Goal: Book appointment/travel/reservation

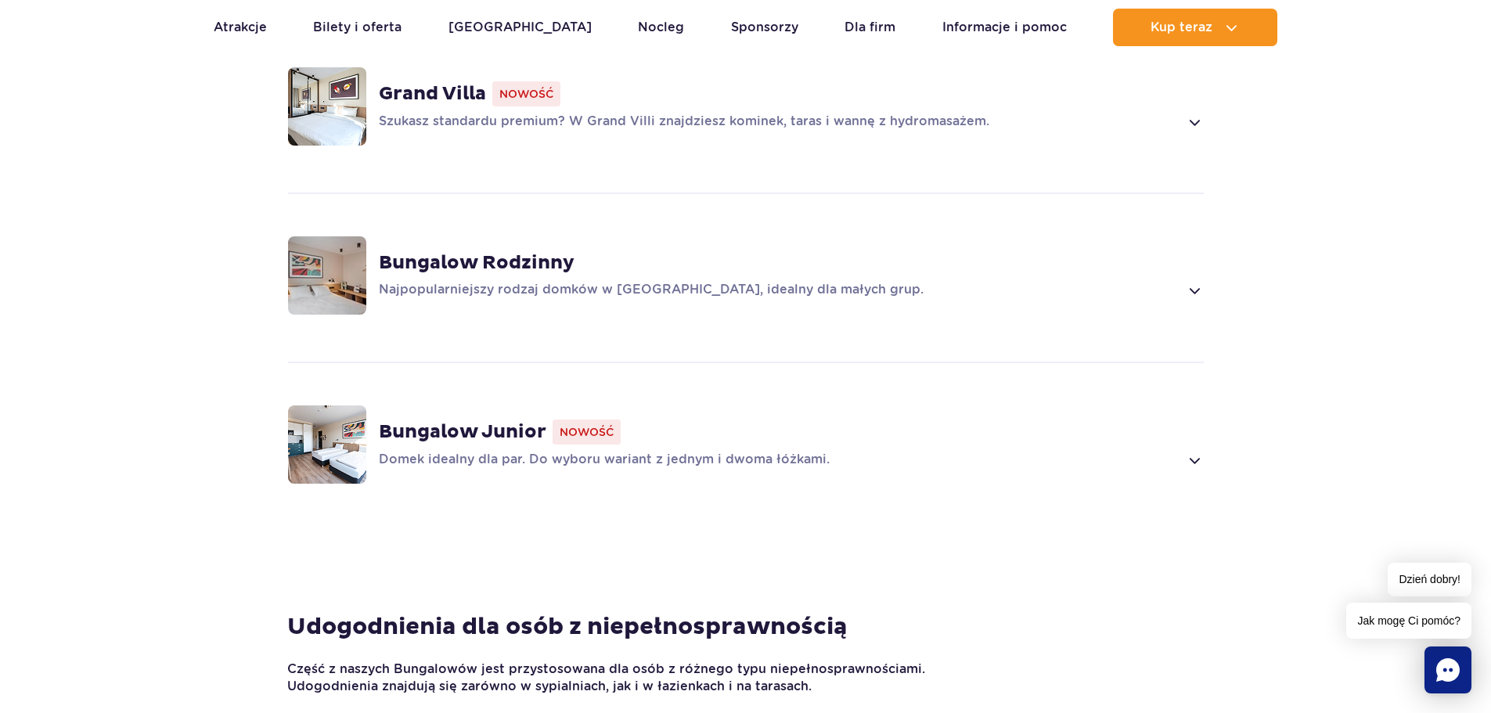
scroll to position [1174, 0]
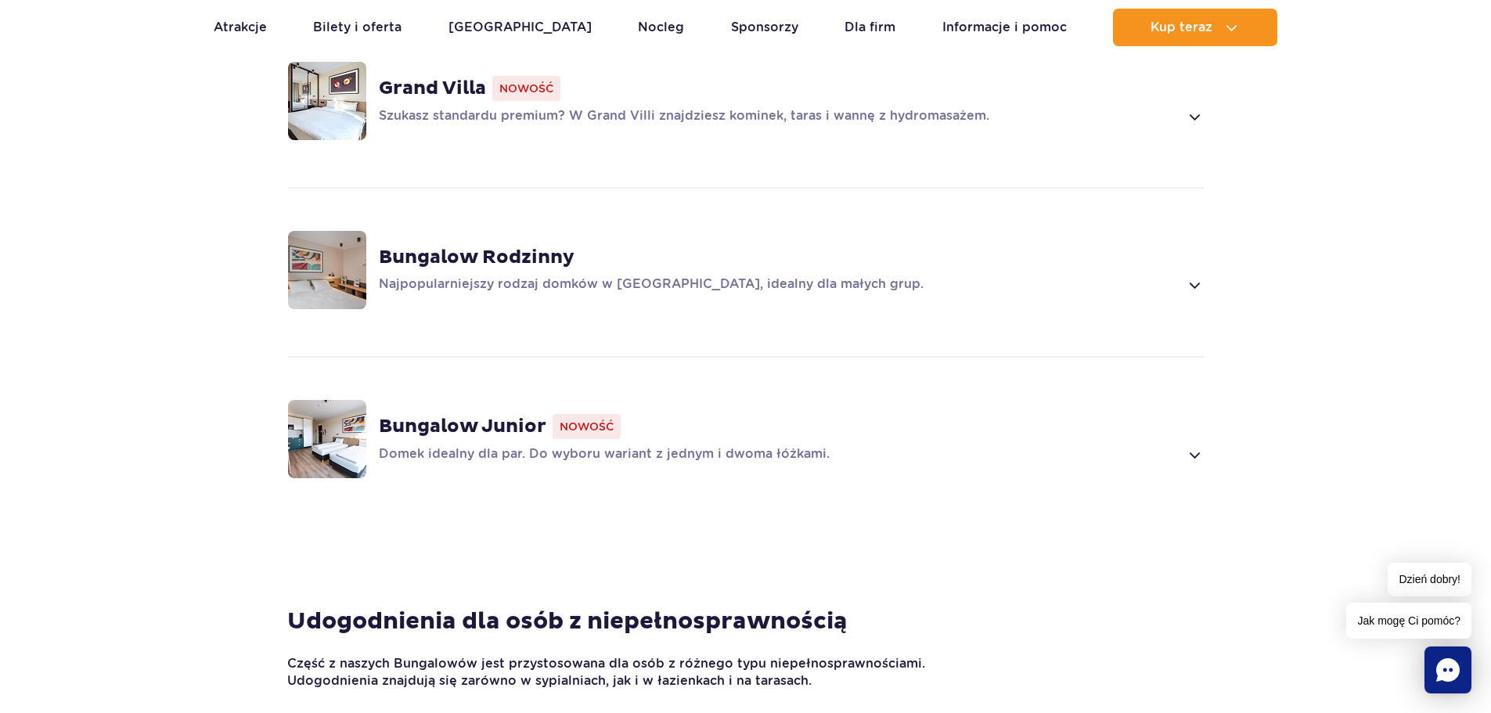
click at [660, 445] on p "Domek idealny dla par. Do wyboru wariant z jednym i dwoma łóżkami." at bounding box center [779, 454] width 801 height 19
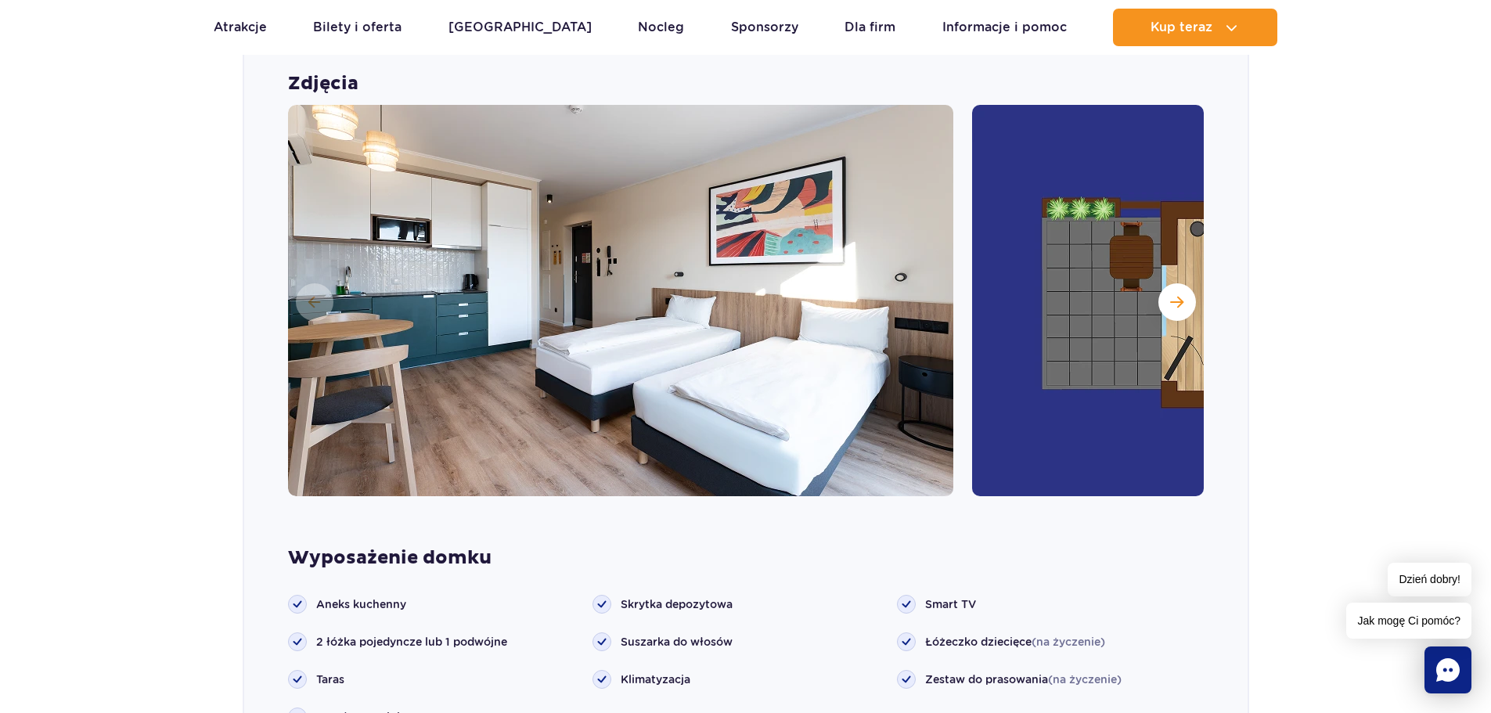
scroll to position [1592, 0]
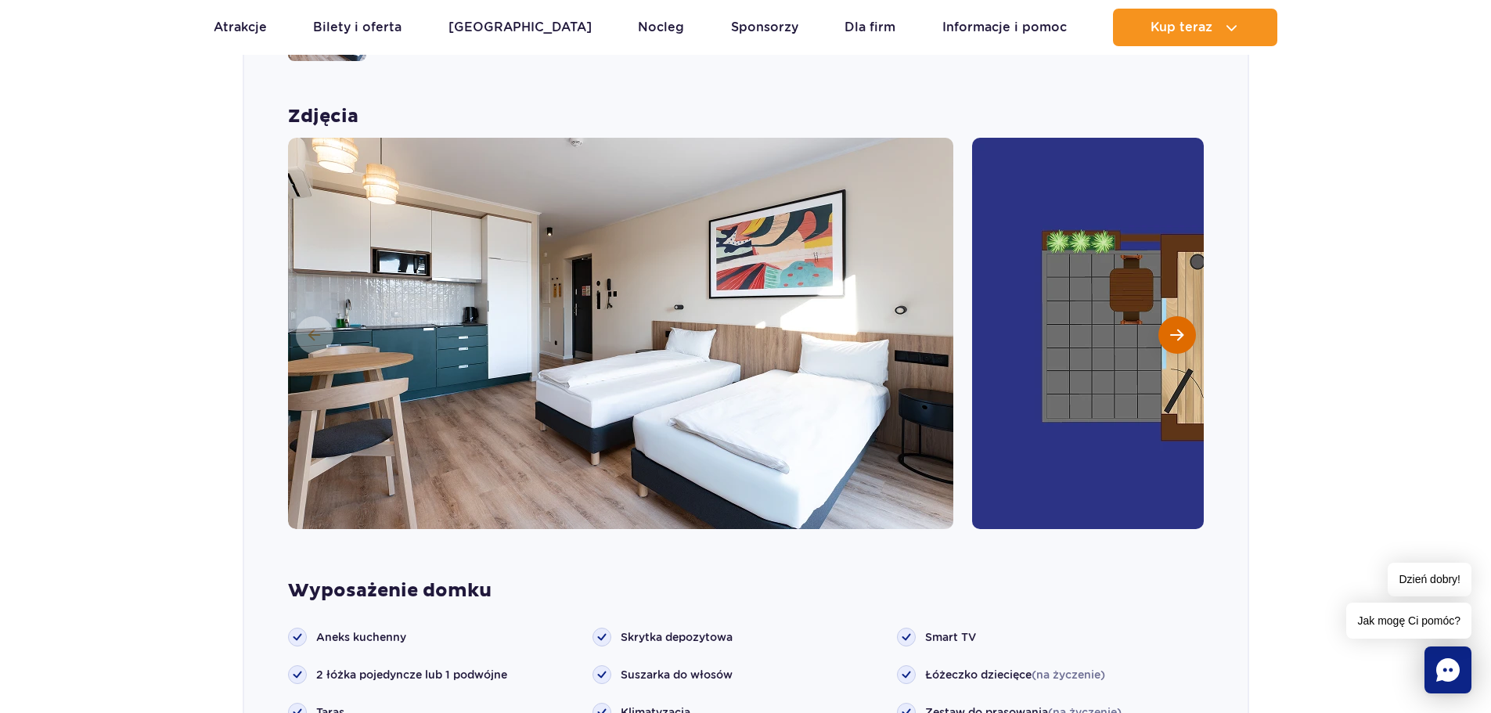
click at [1177, 328] on span "Następny slajd" at bounding box center [1176, 335] width 13 height 14
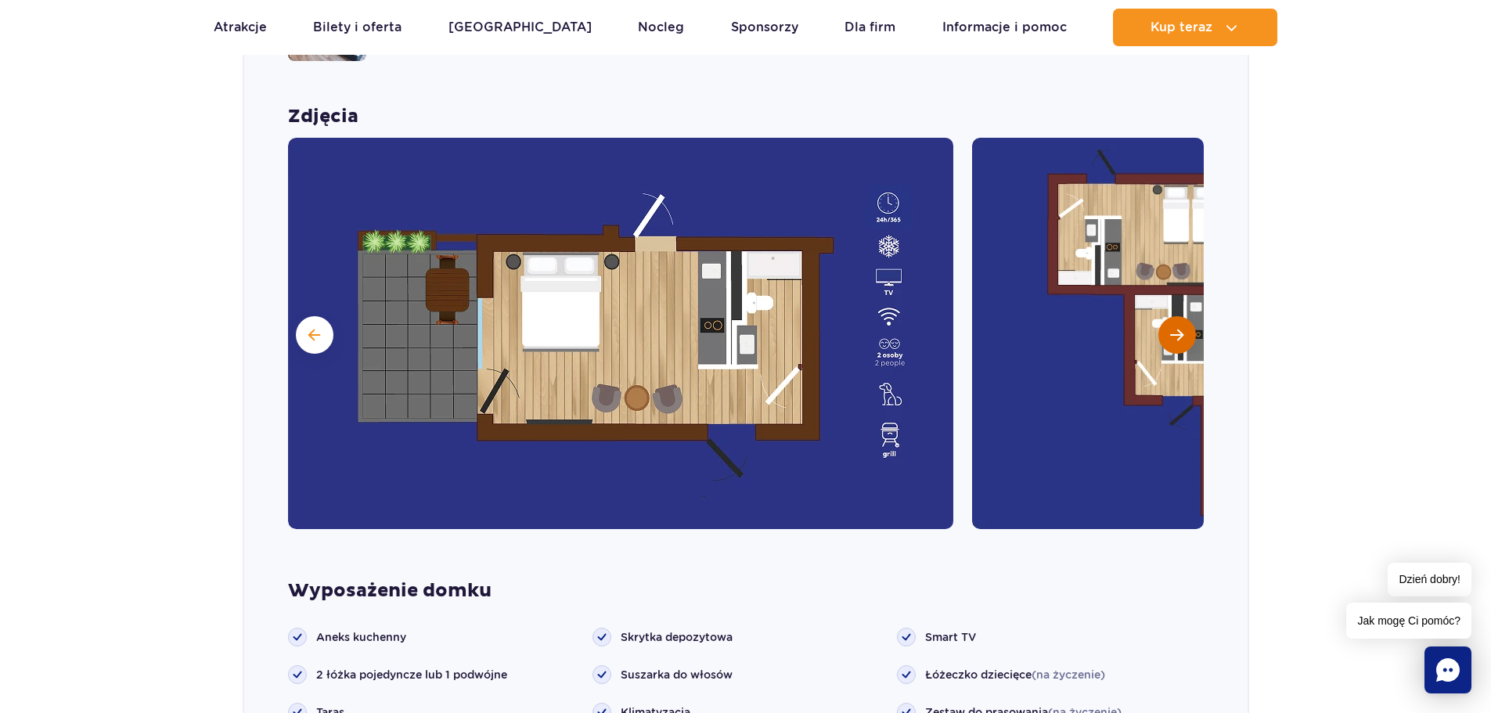
click at [1177, 328] on span "Następny slajd" at bounding box center [1176, 335] width 13 height 14
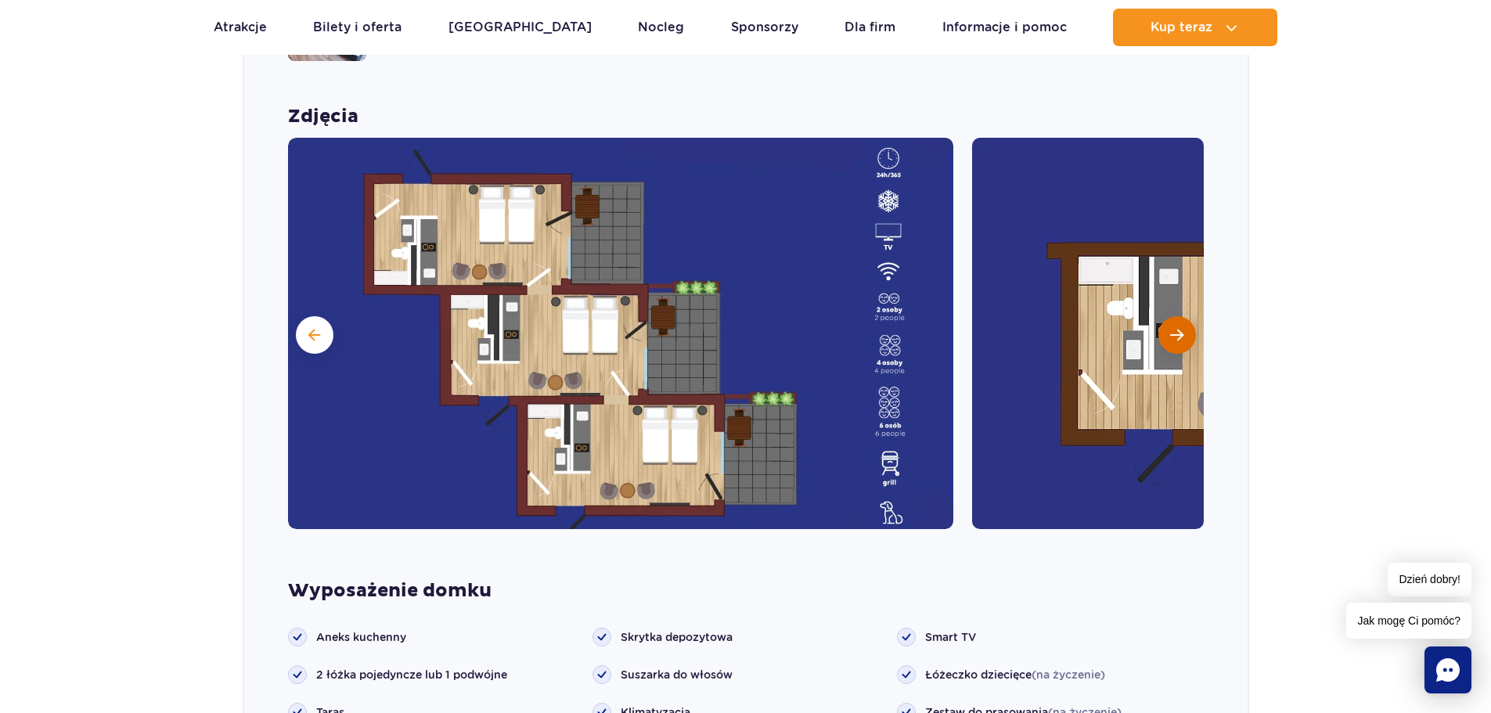
click at [1177, 328] on span "Następny slajd" at bounding box center [1176, 335] width 13 height 14
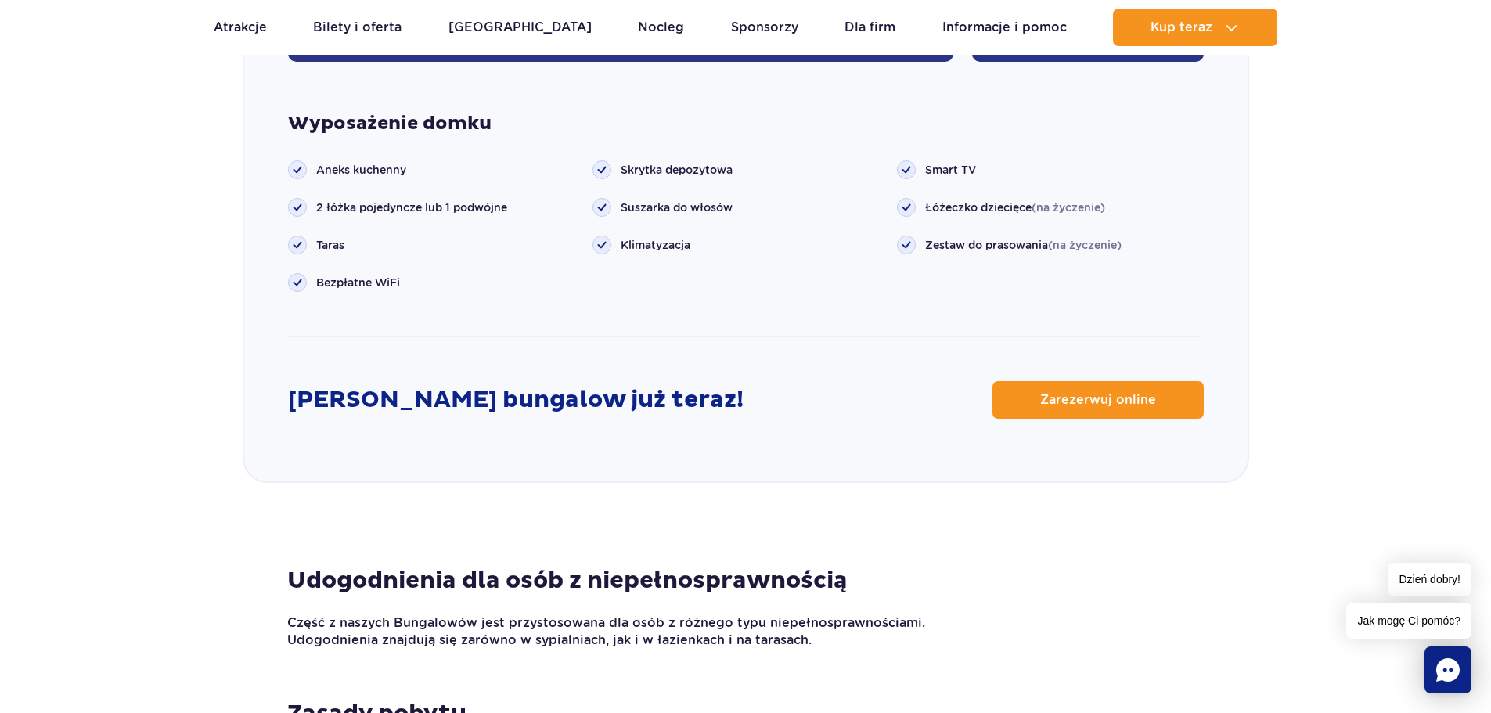
scroll to position [2218, 0]
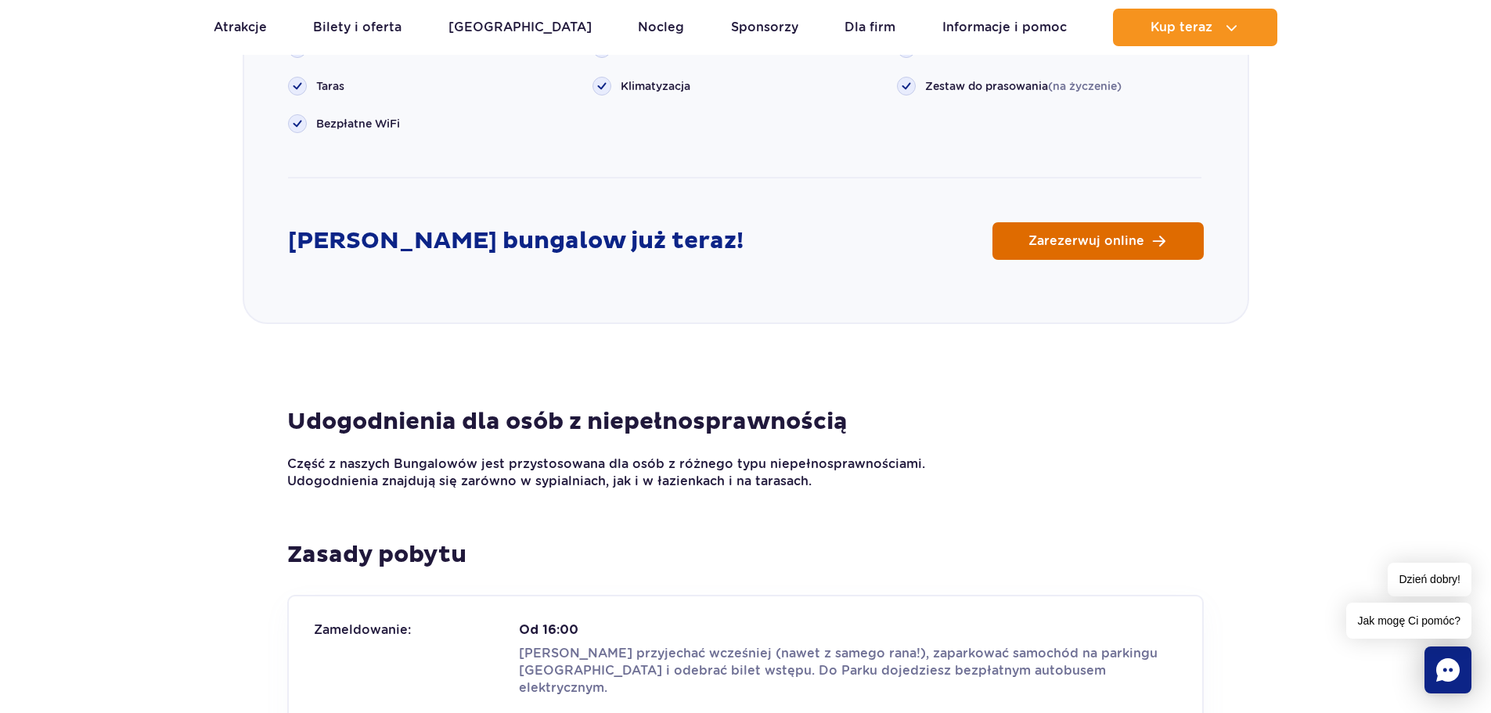
click at [1142, 235] on span "Zarezerwuj online" at bounding box center [1087, 241] width 116 height 13
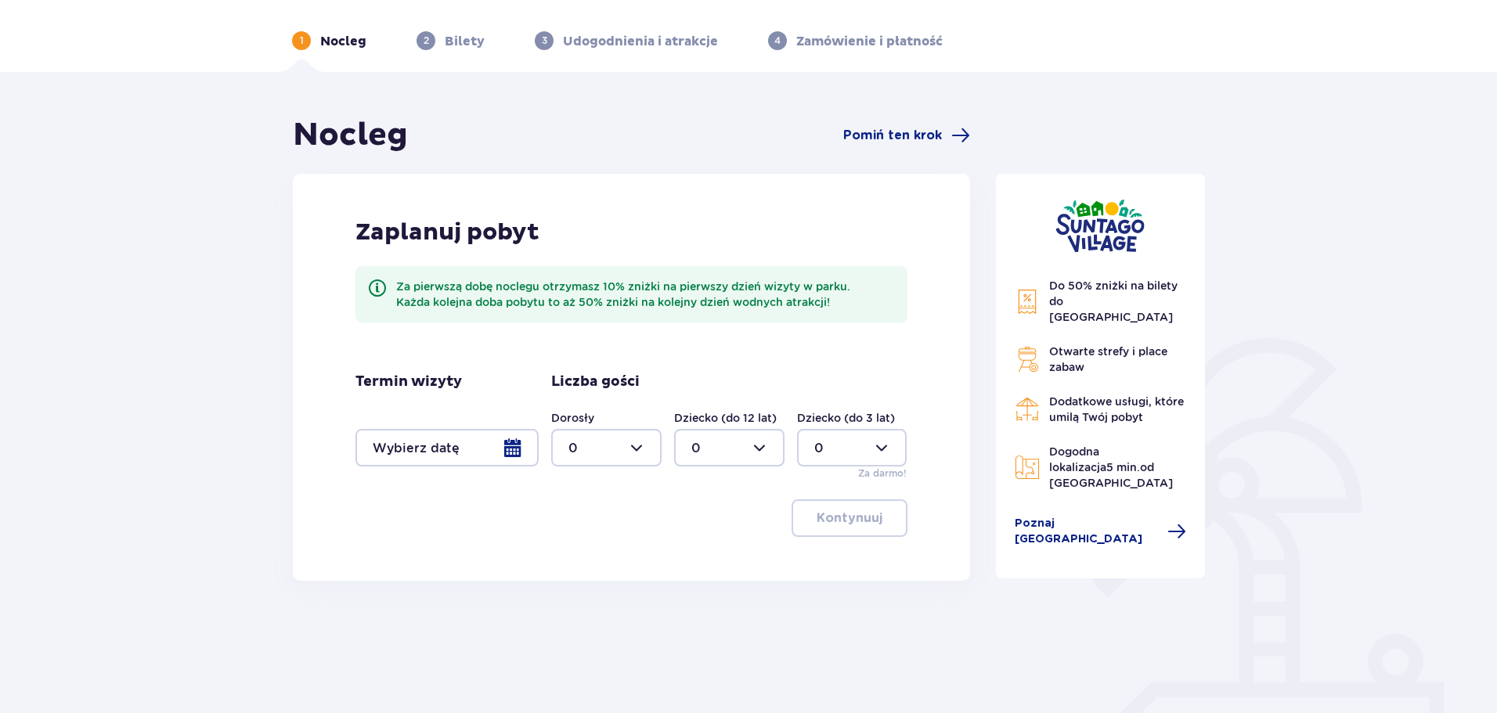
scroll to position [157, 0]
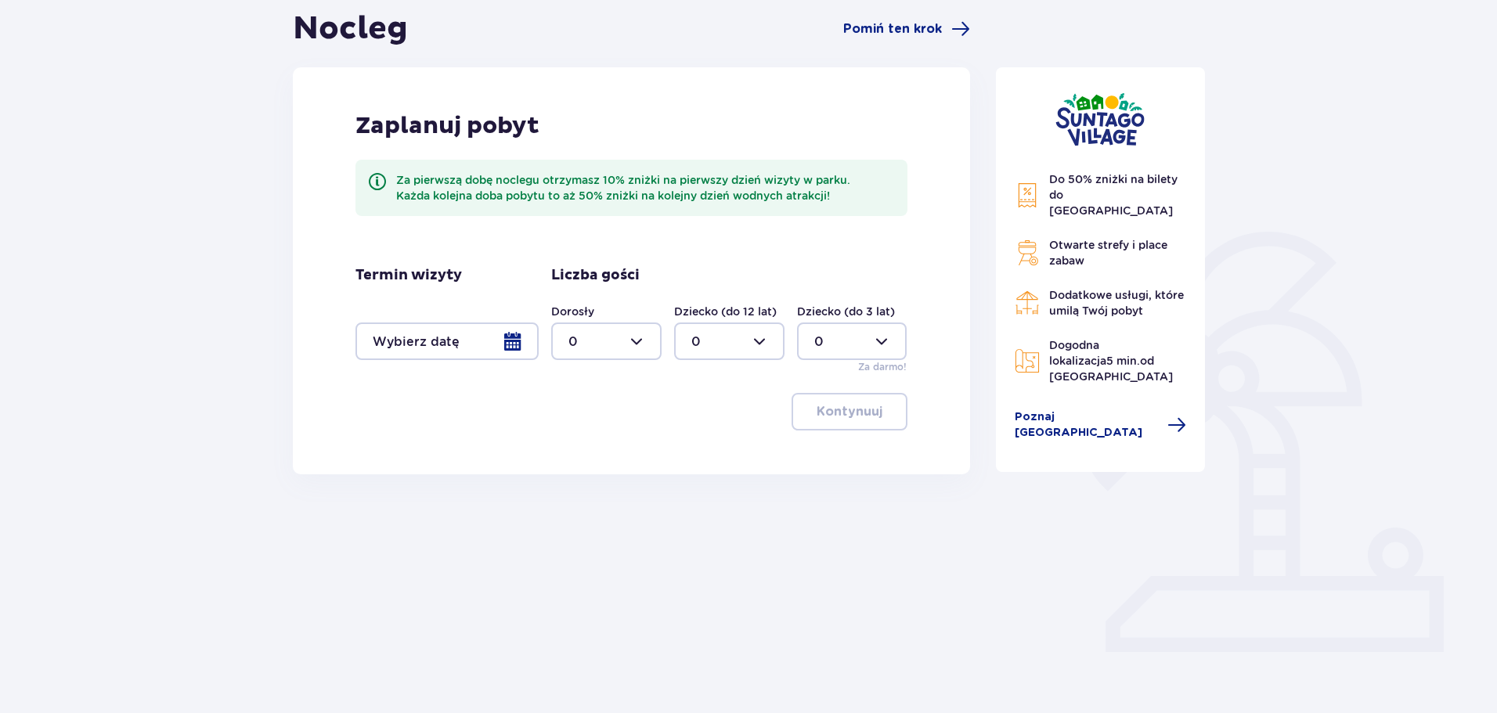
click at [522, 346] on div at bounding box center [446, 342] width 183 height 38
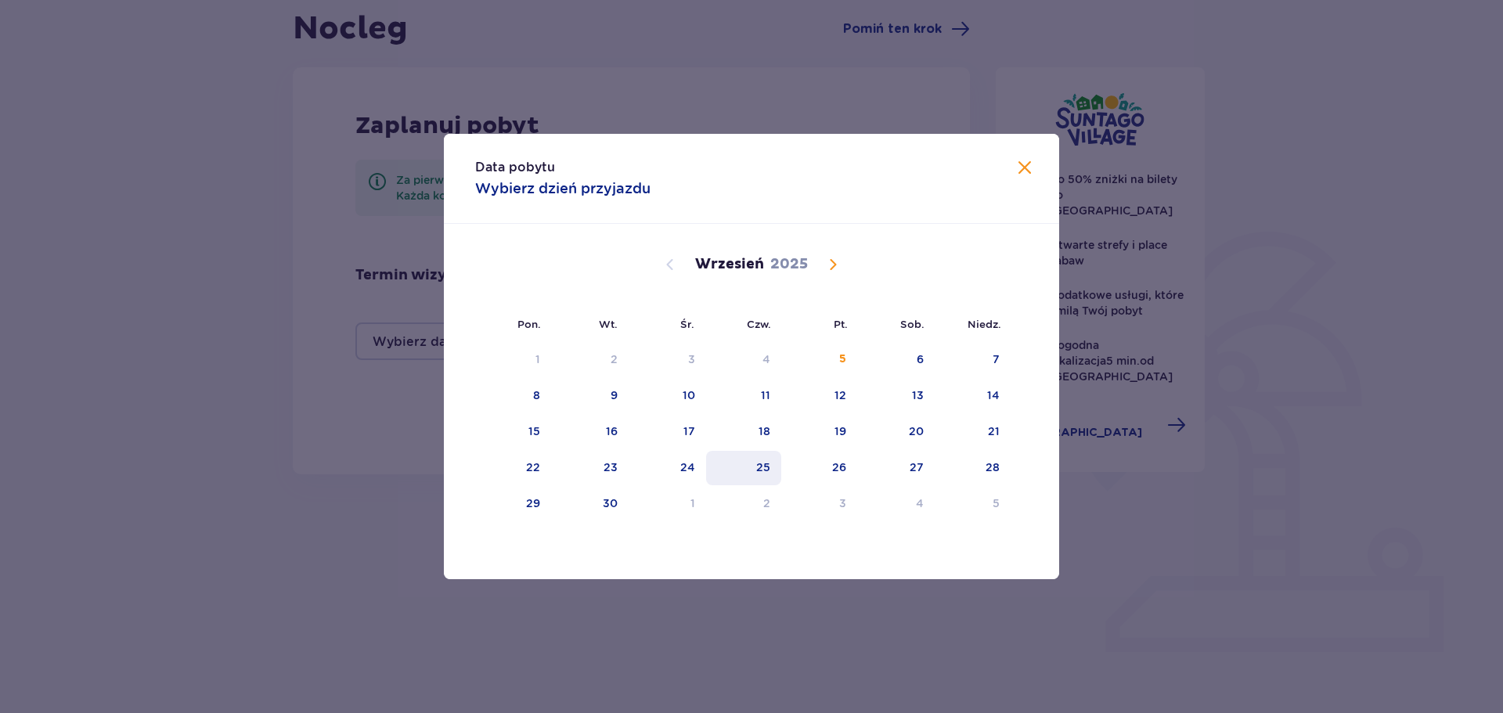
click at [759, 473] on div "25" at bounding box center [763, 468] width 14 height 16
click at [1005, 471] on div "28" at bounding box center [973, 468] width 76 height 34
type input "25.09.25 - 28.09.25"
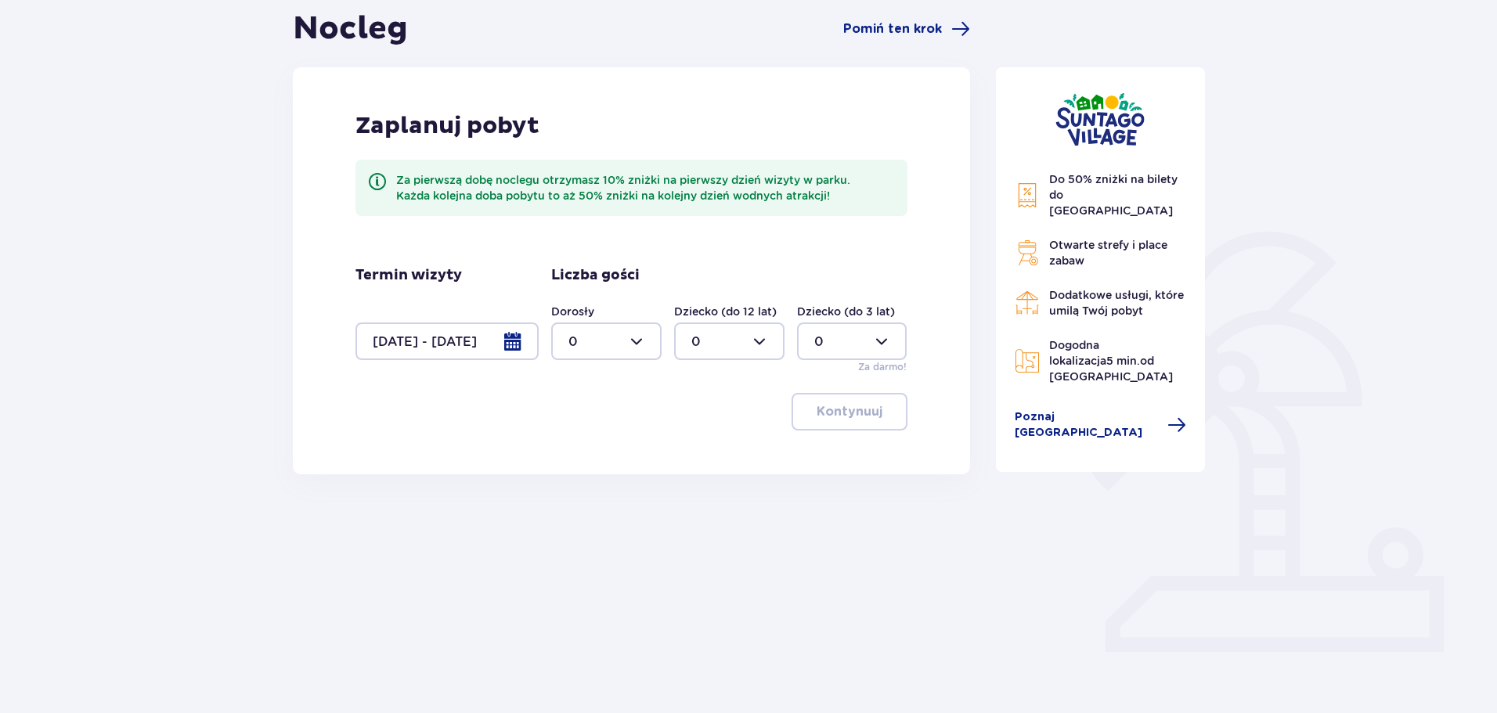
click at [637, 345] on div at bounding box center [606, 342] width 110 height 38
click at [611, 442] on span "2" at bounding box center [606, 454] width 107 height 33
type input "2"
click at [872, 420] on button "Kontynuuj" at bounding box center [850, 412] width 116 height 38
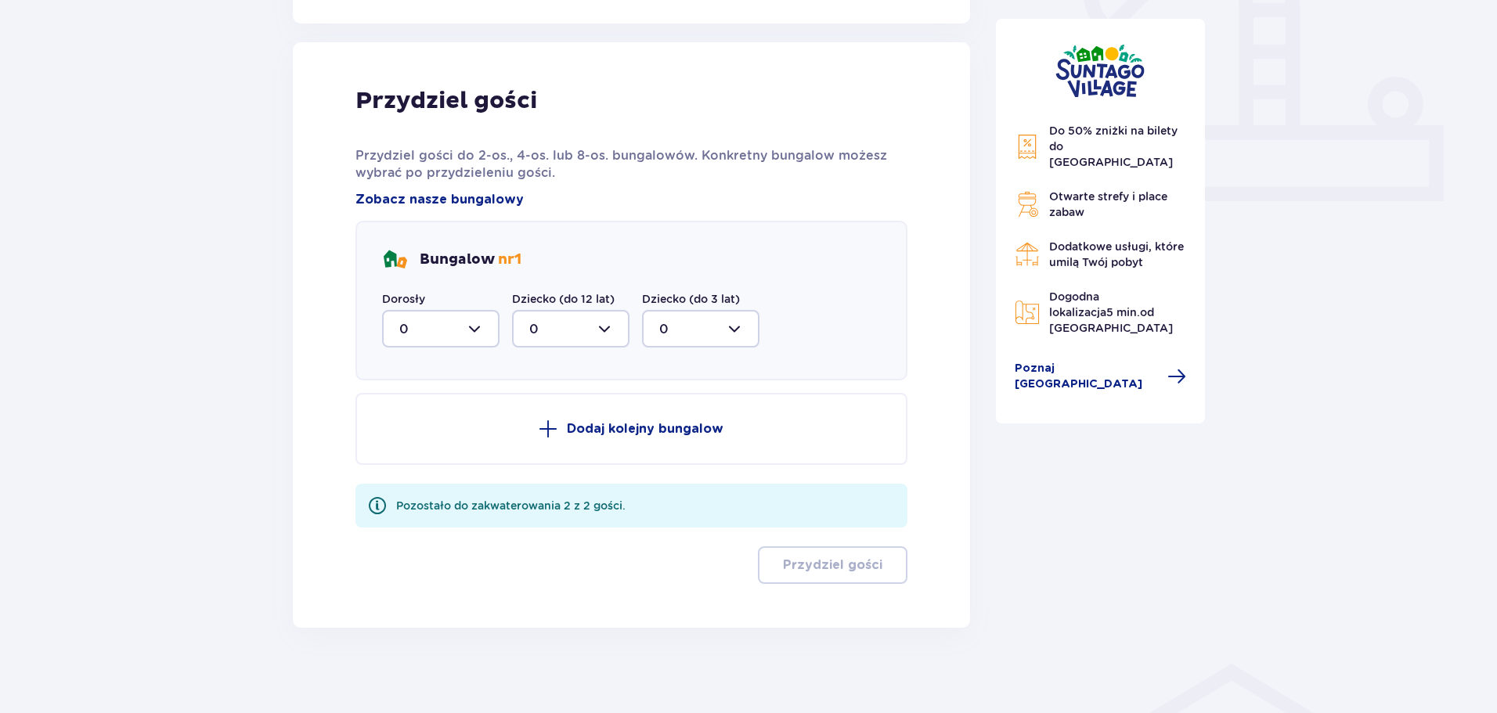
scroll to position [616, 0]
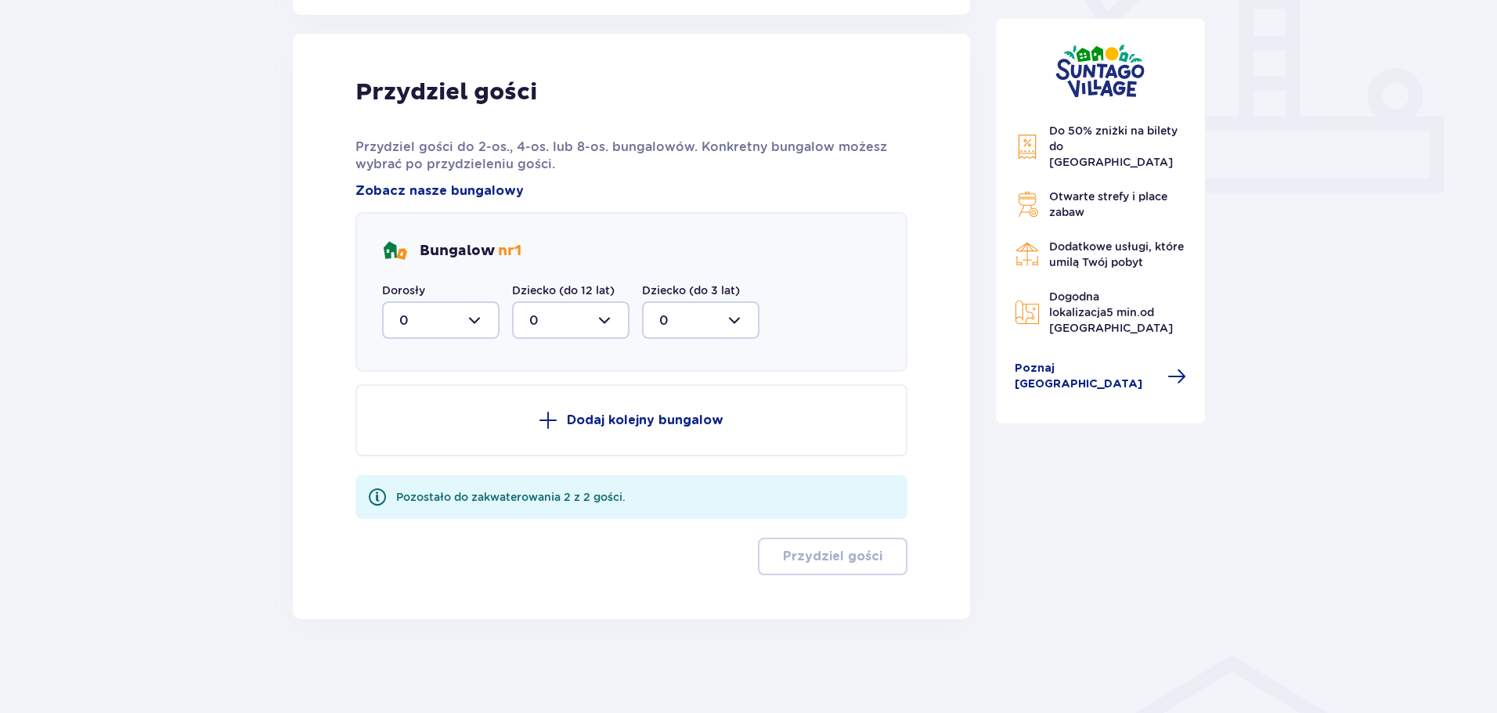
click at [482, 322] on div at bounding box center [440, 320] width 117 height 38
click at [459, 396] on div "1" at bounding box center [440, 400] width 83 height 17
click at [482, 321] on div at bounding box center [440, 320] width 117 height 38
click at [456, 423] on span "2" at bounding box center [441, 433] width 114 height 33
type input "2"
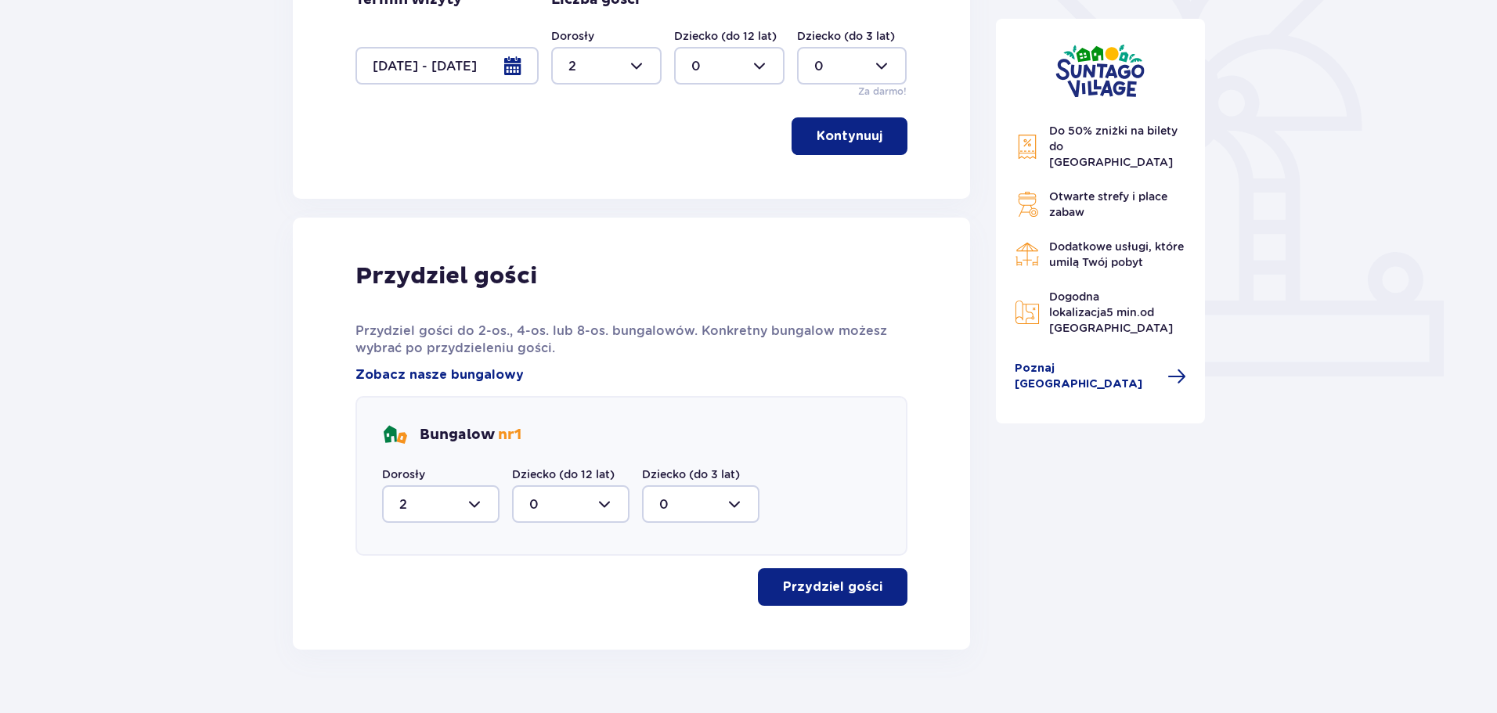
scroll to position [463, 0]
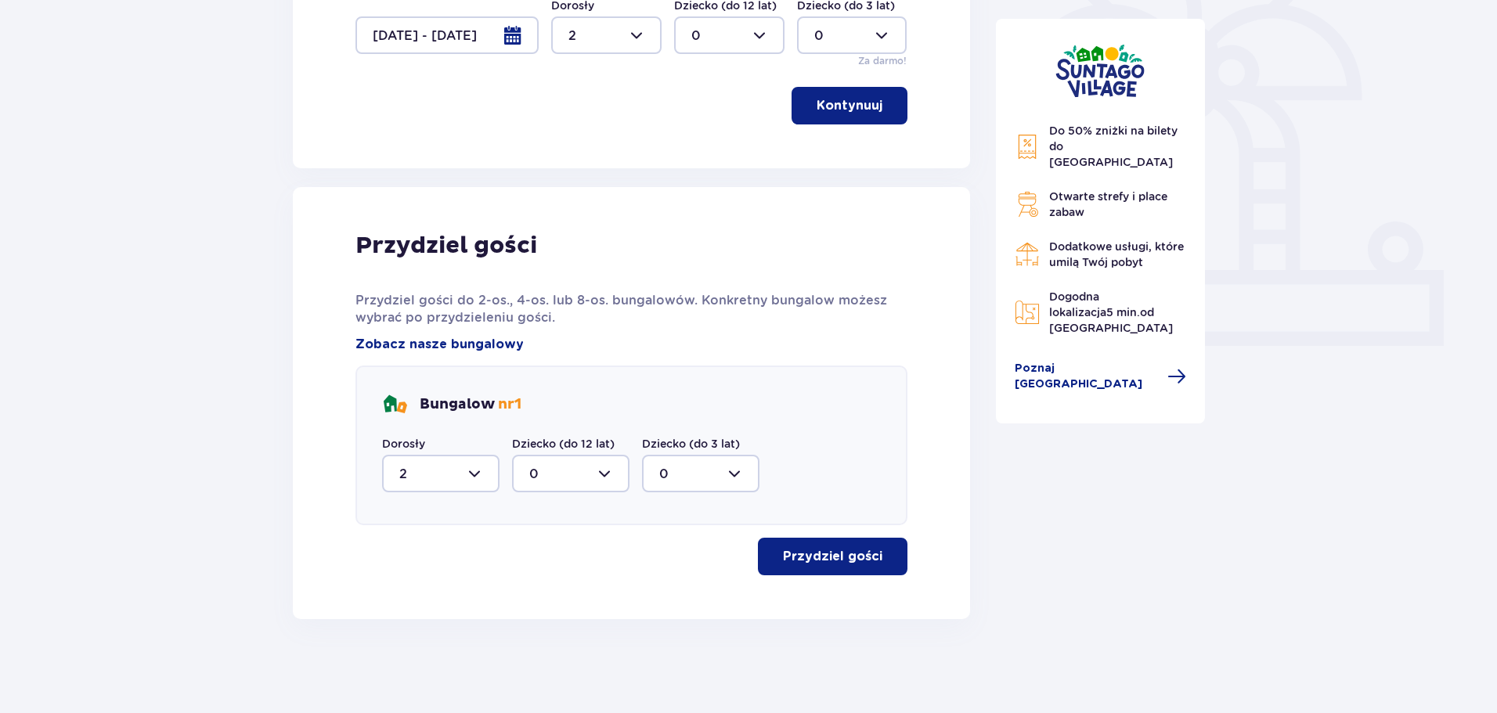
click at [842, 555] on p "Przydziel gości" at bounding box center [832, 556] width 99 height 17
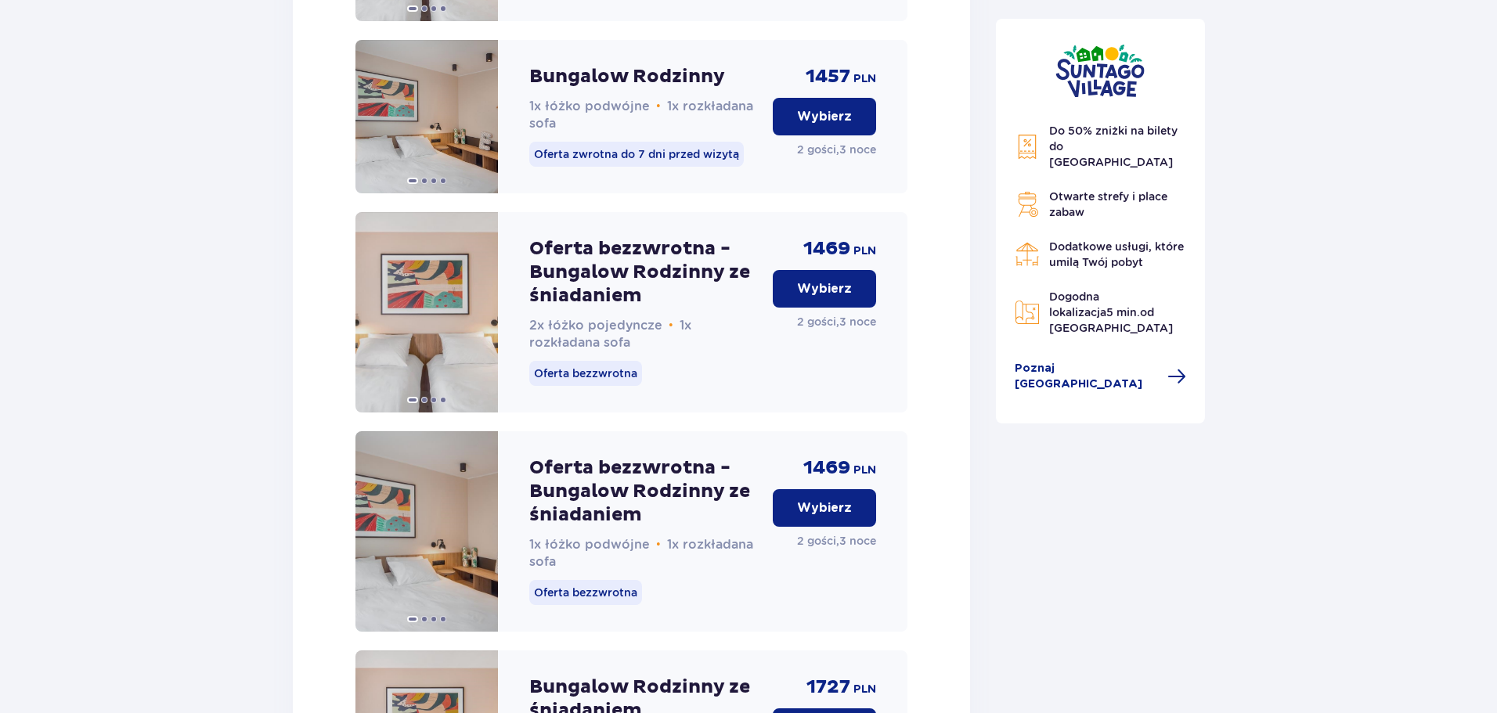
scroll to position [1865, 0]
